Goal: Information Seeking & Learning: Learn about a topic

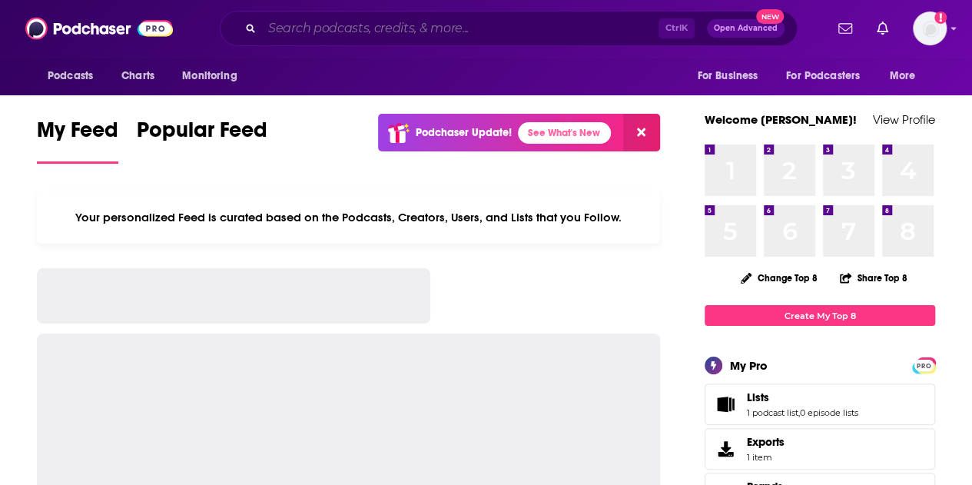
click at [332, 30] on input "Search podcasts, credits, & more..." at bounding box center [460, 28] width 397 height 25
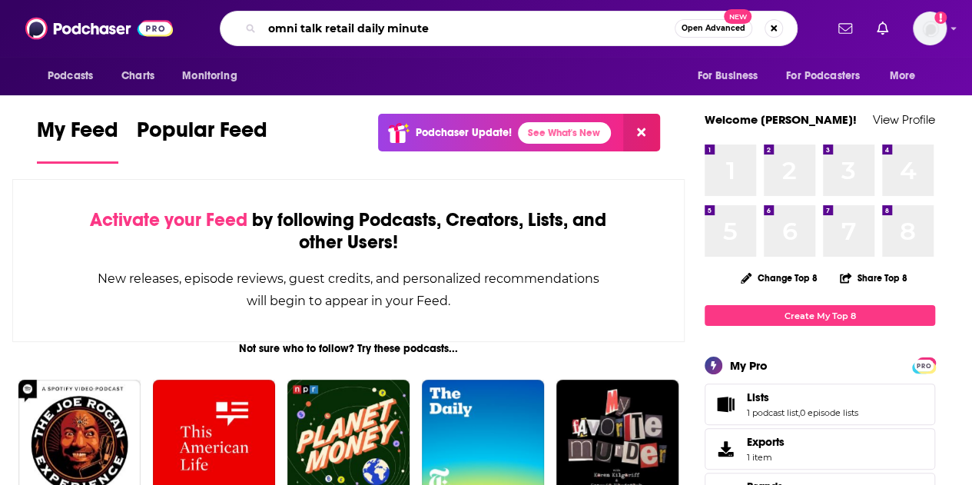
type input "omni talk retail daily minute"
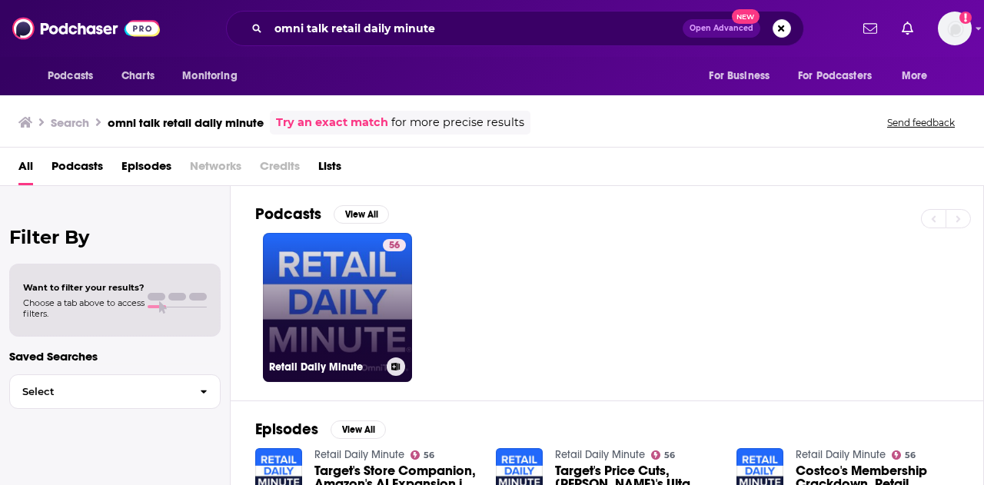
click at [319, 282] on link "56 Retail Daily Minute" at bounding box center [337, 307] width 149 height 149
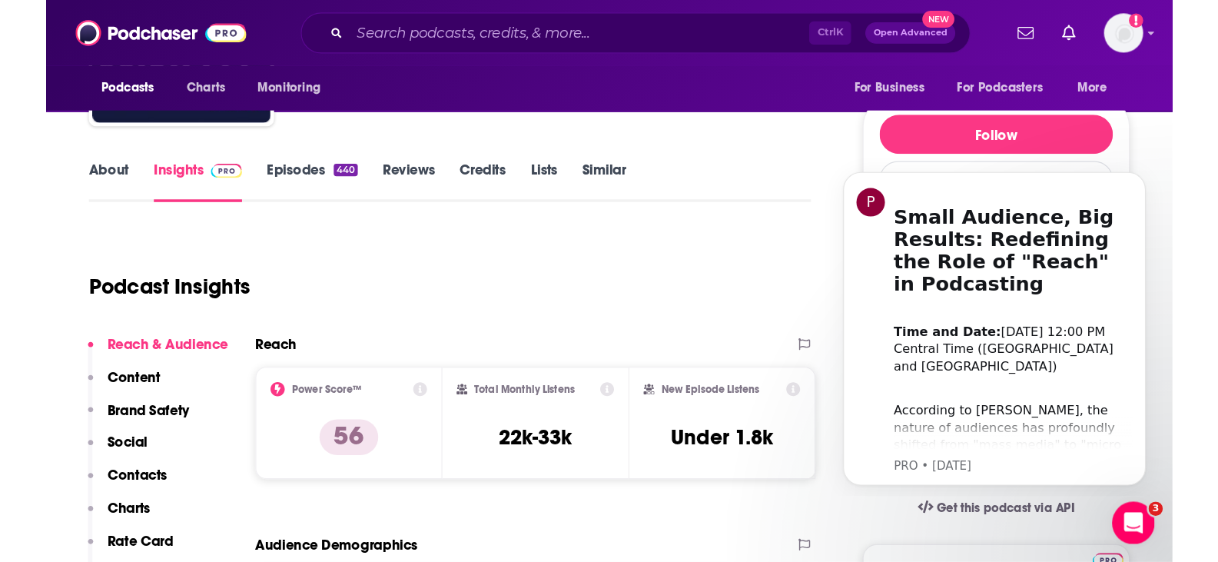
scroll to position [132, 0]
